Goal: Task Accomplishment & Management: Manage account settings

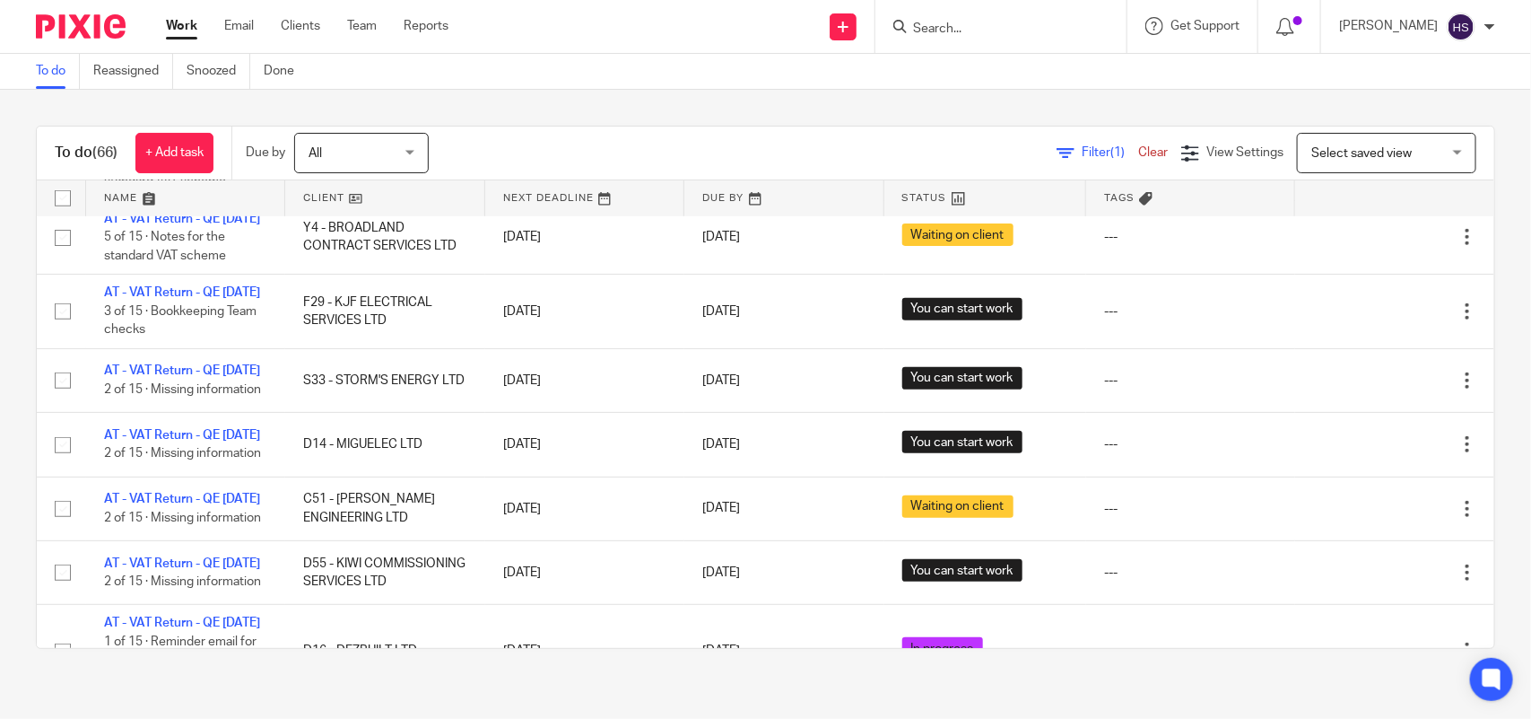
scroll to position [561, 0]
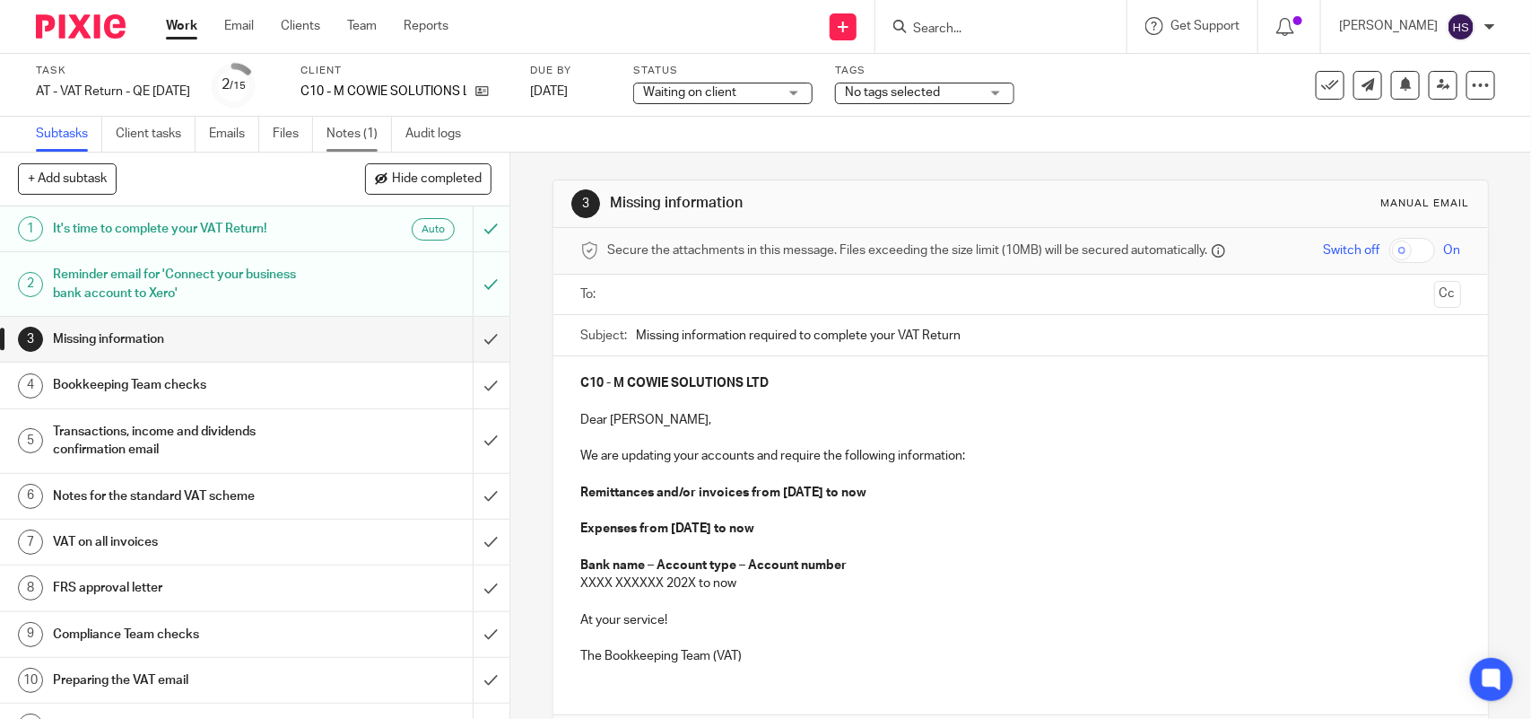
click at [360, 135] on link "Notes (1)" at bounding box center [359, 134] width 65 height 35
